Goal: Information Seeking & Learning: Learn about a topic

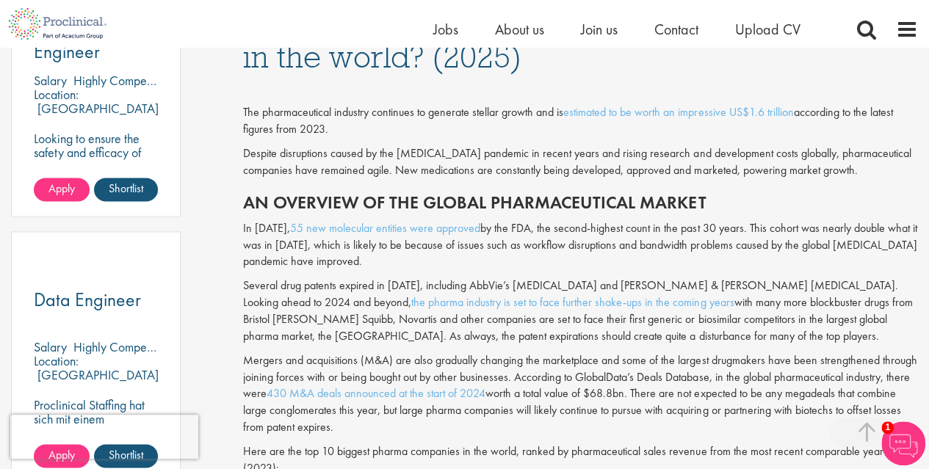
scroll to position [920, 0]
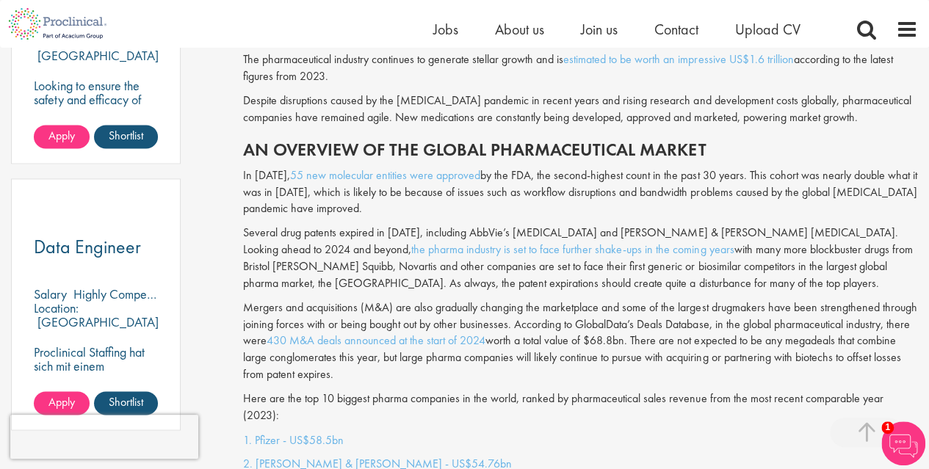
click at [727, 342] on p "Mergers and acquisitions (M&A) are also gradually changing the marketplace and …" at bounding box center [580, 342] width 675 height 84
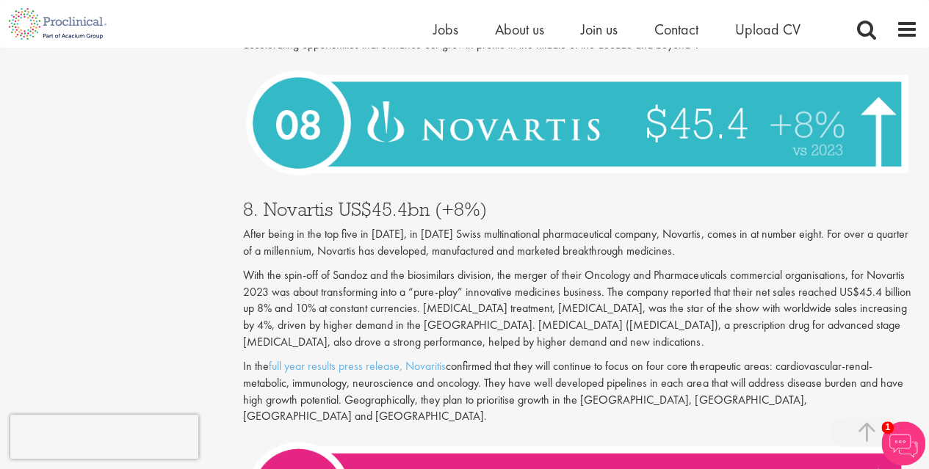
scroll to position [2345, 0]
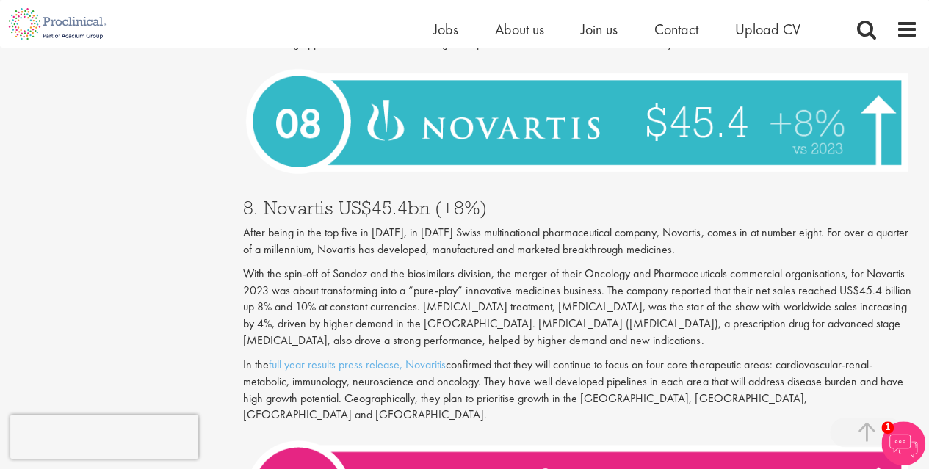
click at [786, 295] on p "With the spin-off of Sandoz and the biosimilars division, the merger of their O…" at bounding box center [580, 308] width 675 height 84
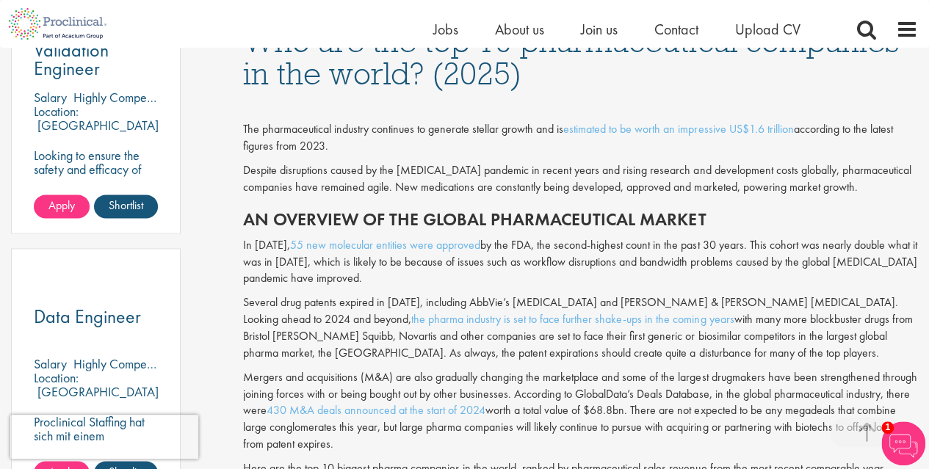
scroll to position [906, 0]
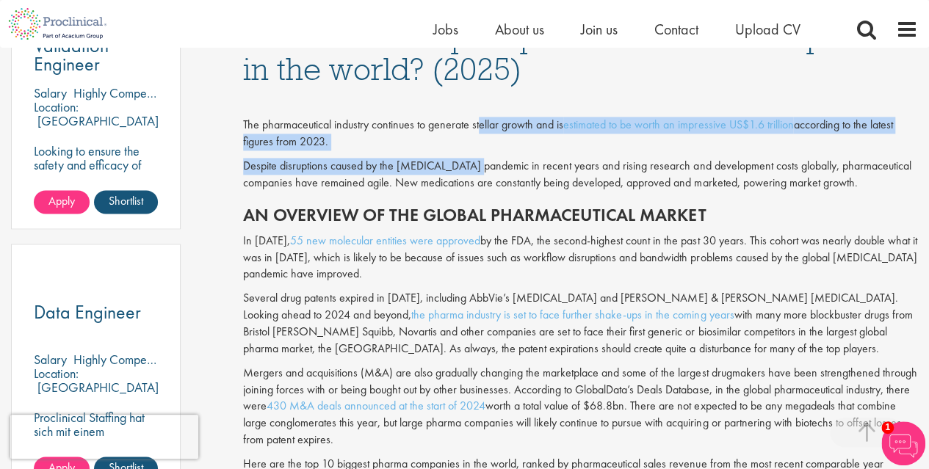
drag, startPoint x: 477, startPoint y: 163, endPoint x: 481, endPoint y: 123, distance: 40.6
click at [481, 123] on div "The pharmaceutical industry continues to generate stellar growth and is estimat…" at bounding box center [580, 295] width 697 height 404
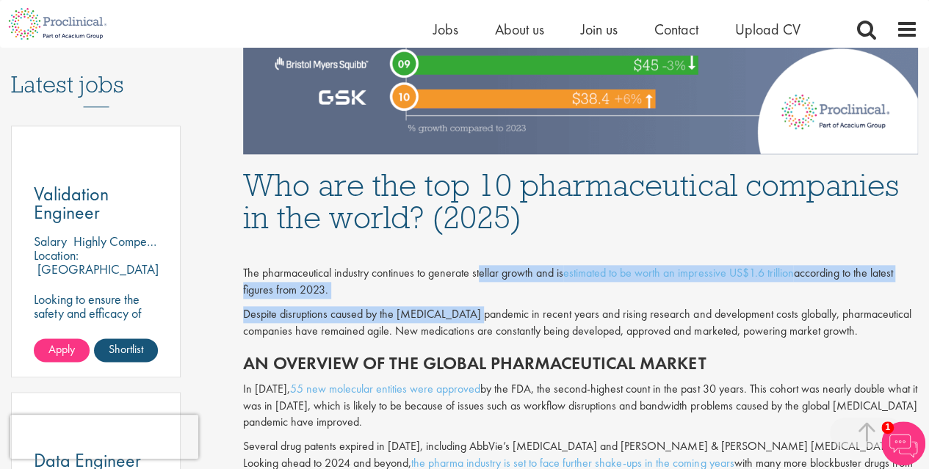
scroll to position [759, 0]
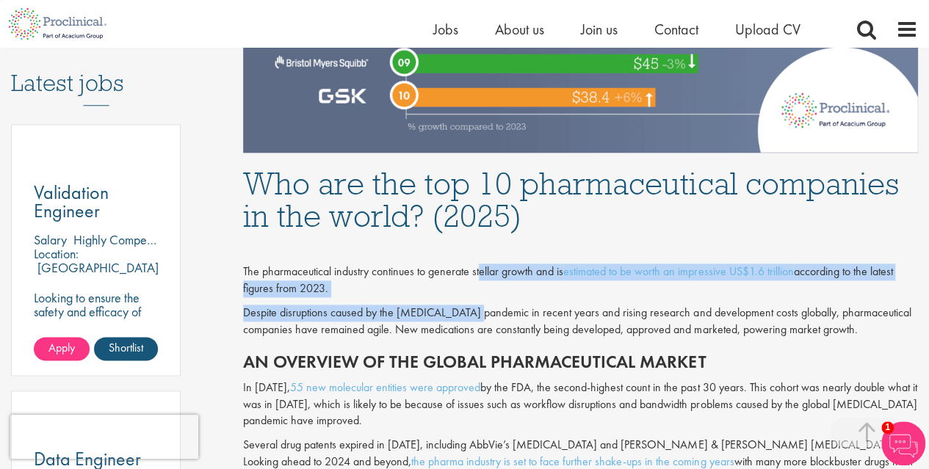
click at [425, 294] on div "The pharmaceutical industry continues to generate stellar growth and is estimat…" at bounding box center [580, 281] width 675 height 34
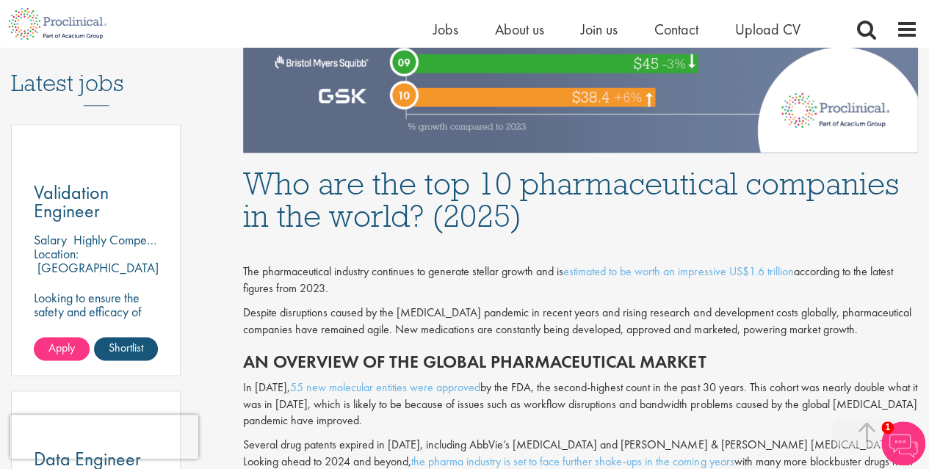
drag, startPoint x: 421, startPoint y: 281, endPoint x: 412, endPoint y: 332, distance: 51.4
click at [412, 332] on div "The pharmaceutical industry continues to generate stellar growth and is estimat…" at bounding box center [580, 441] width 697 height 404
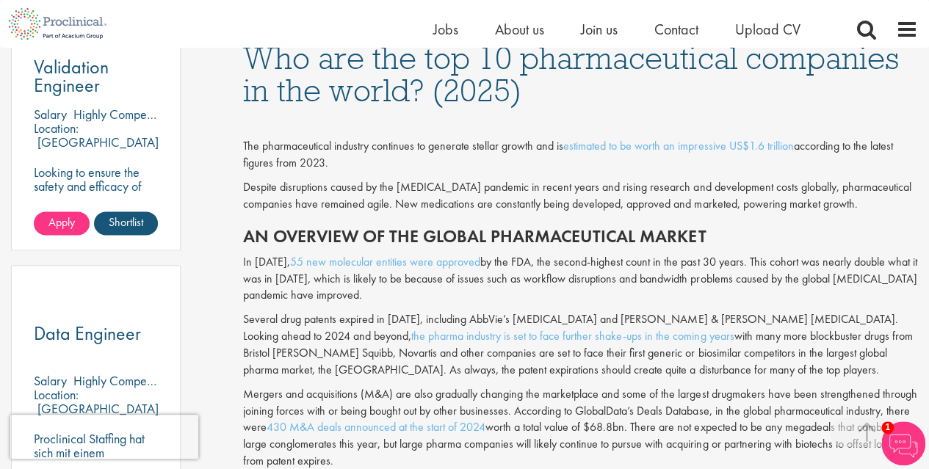
scroll to position [887, 0]
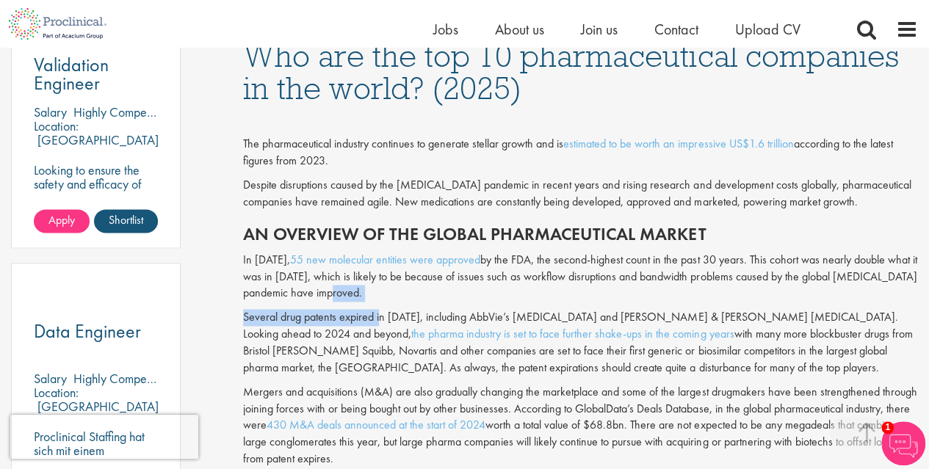
drag, startPoint x: 391, startPoint y: 290, endPoint x: 380, endPoint y: 317, distance: 28.4
click at [380, 317] on div "The pharmaceutical industry continues to generate stellar growth and is estimat…" at bounding box center [580, 314] width 697 height 404
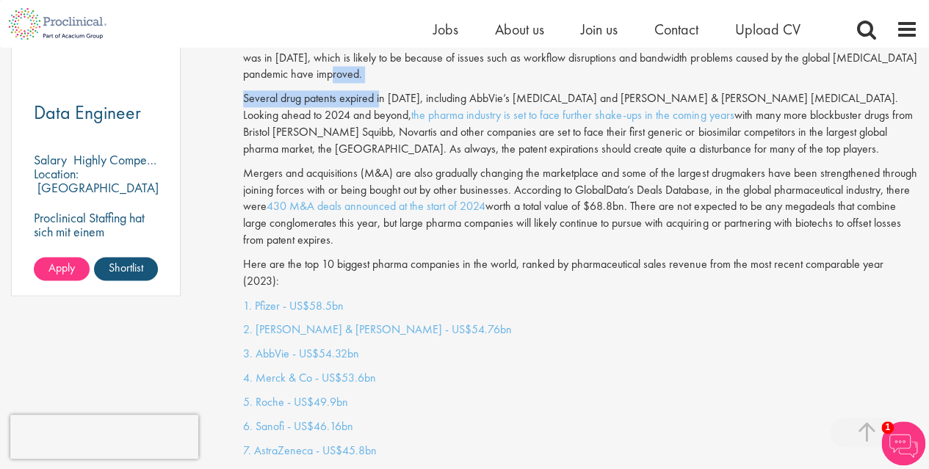
scroll to position [1106, 0]
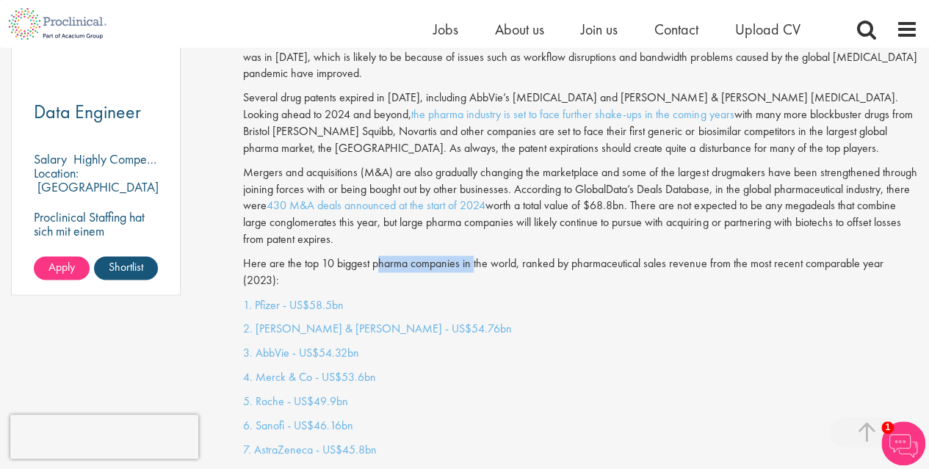
drag, startPoint x: 378, startPoint y: 264, endPoint x: 472, endPoint y: 269, distance: 94.9
click at [472, 269] on p "Here are the top 10 biggest pharma companies in the world, ranked by pharmaceut…" at bounding box center [580, 273] width 675 height 34
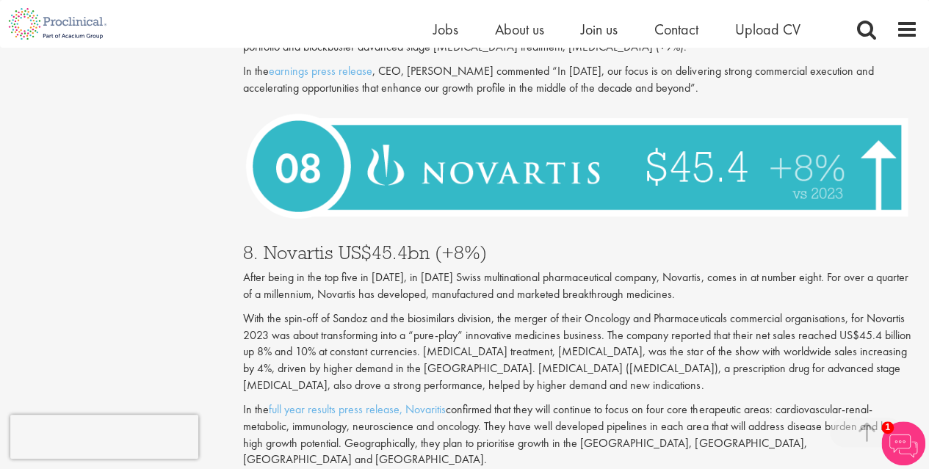
scroll to position [2301, 0]
